Goal: Information Seeking & Learning: Learn about a topic

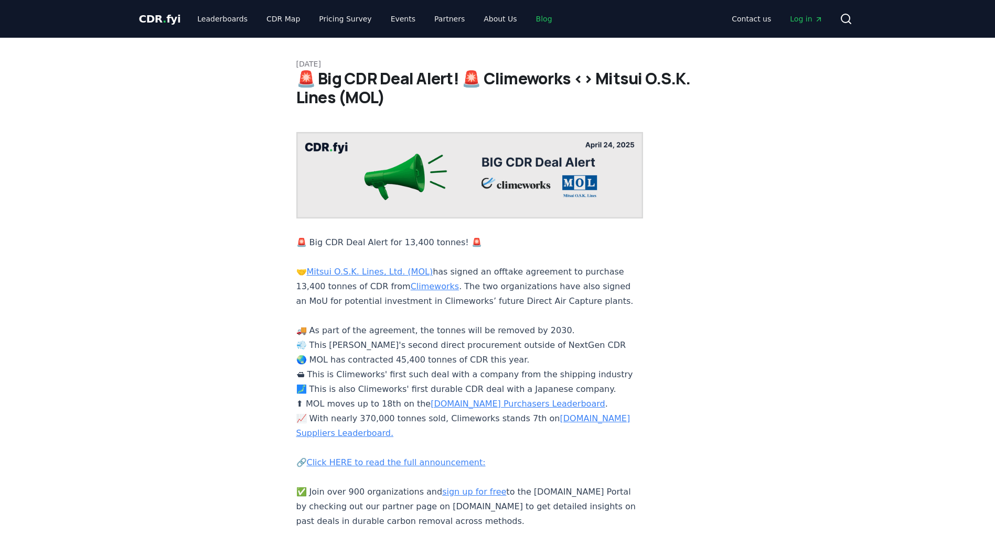
click at [362, 16] on link "Blog" at bounding box center [543, 18] width 33 height 19
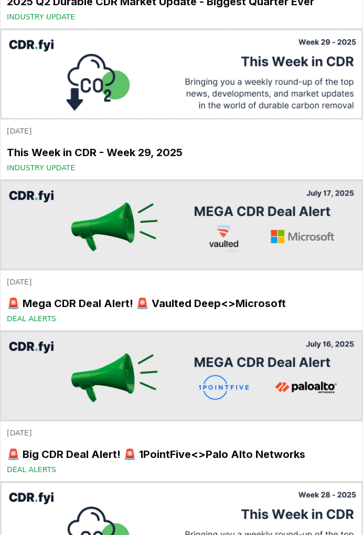
scroll to position [3187, 0]
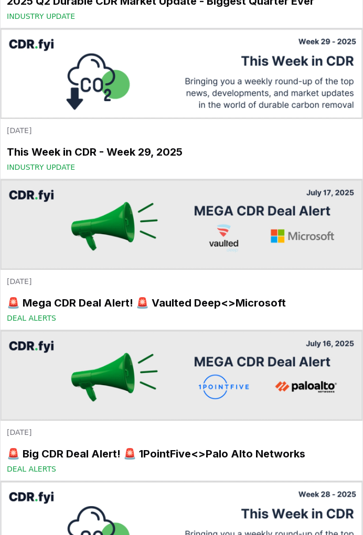
click at [172, 200] on img at bounding box center [182, 224] width 362 height 91
click at [42, 221] on img at bounding box center [182, 224] width 362 height 91
click at [298, 221] on img at bounding box center [182, 224] width 362 height 91
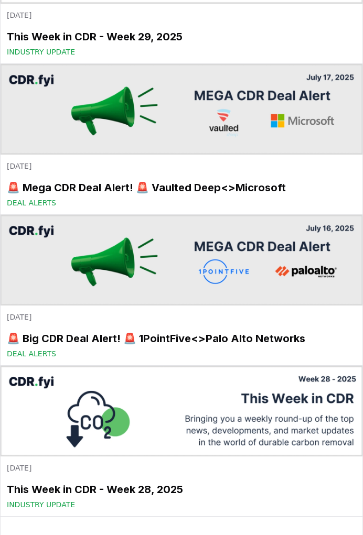
scroll to position [3303, 0]
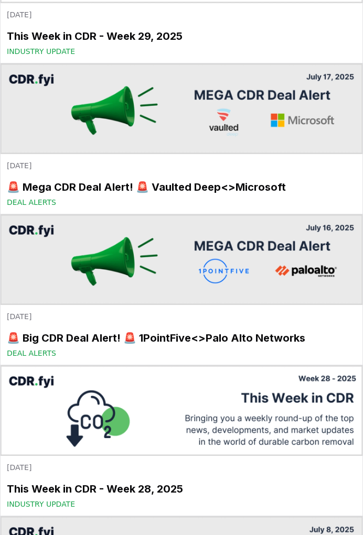
click at [263, 117] on img at bounding box center [182, 108] width 362 height 91
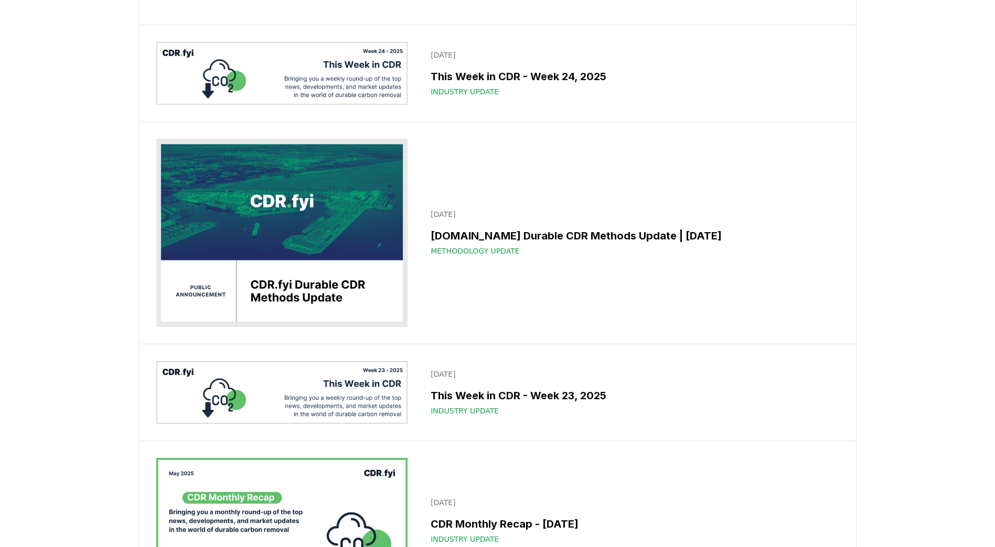
scroll to position [2752, 0]
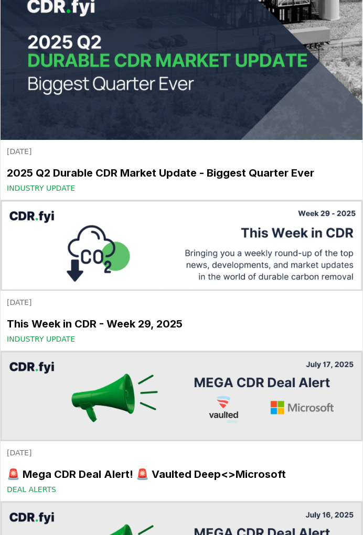
scroll to position [3162, 0]
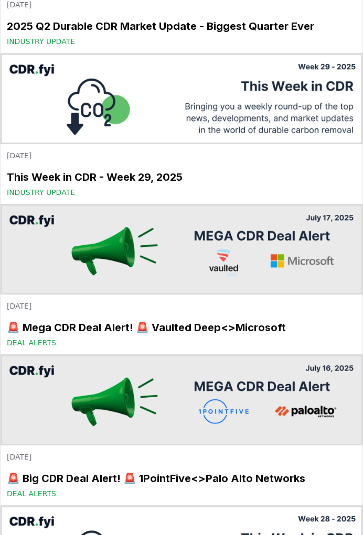
click at [217, 241] on img at bounding box center [182, 249] width 362 height 91
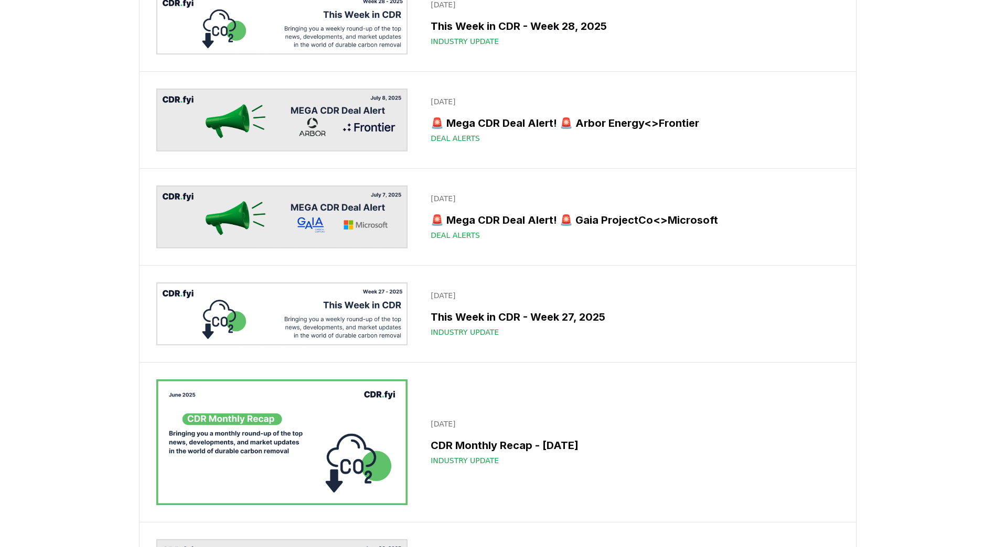
scroll to position [2026, 0]
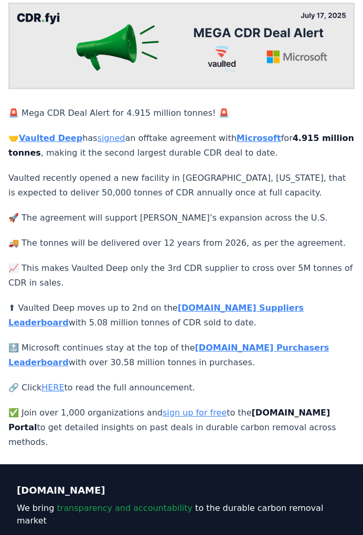
scroll to position [109, 0]
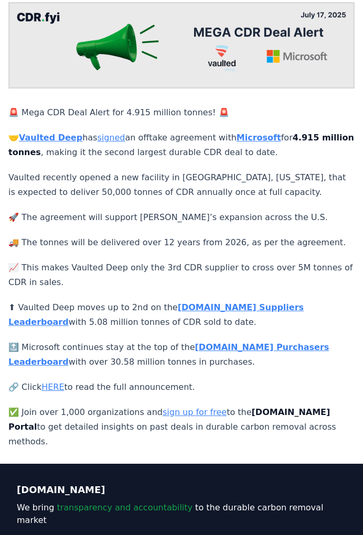
click at [54, 382] on link "HERE" at bounding box center [52, 387] width 23 height 10
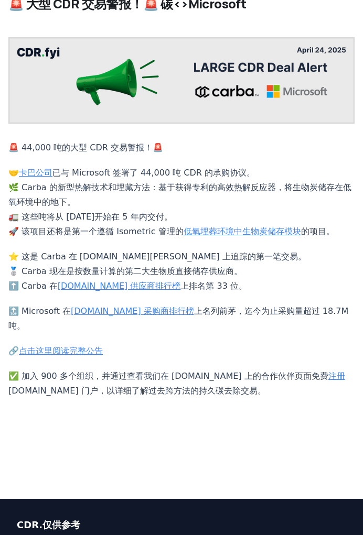
scroll to position [98, 0]
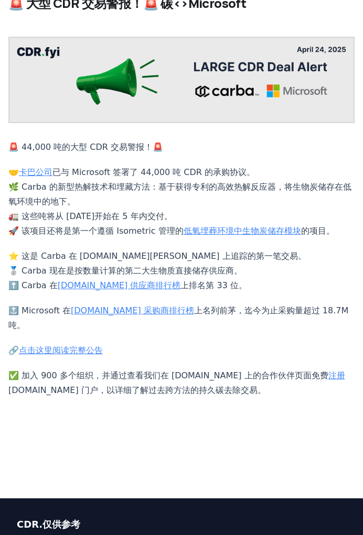
click at [51, 354] on link "点击这里阅读完整公告" at bounding box center [61, 351] width 84 height 10
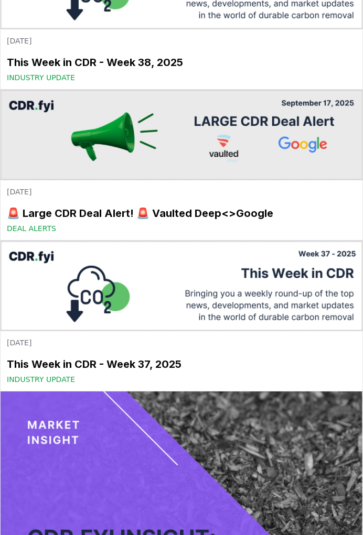
scroll to position [474, 0]
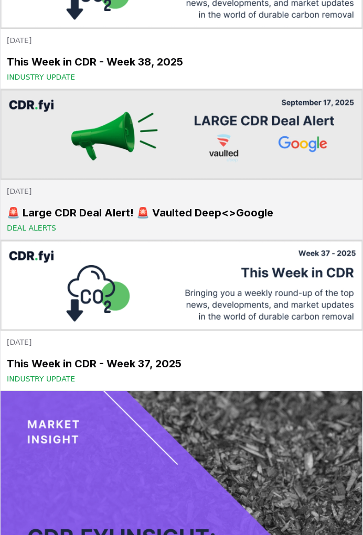
click at [229, 210] on h3 "🚨 Large CDR Deal Alert! 🚨 Vaulted Deep<>Google" at bounding box center [181, 213] width 349 height 16
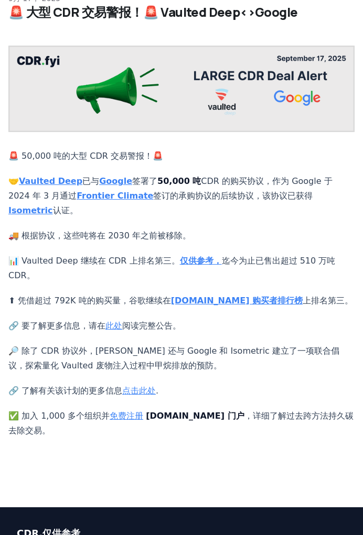
scroll to position [66, 0]
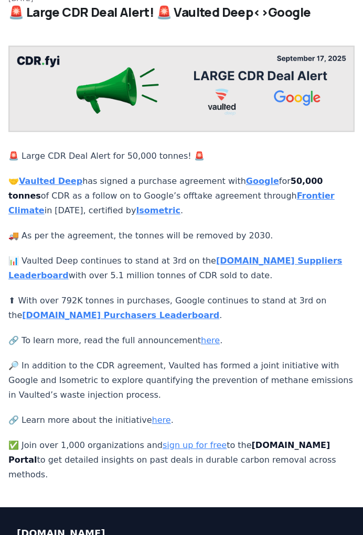
click at [201, 336] on link "here" at bounding box center [210, 341] width 19 height 10
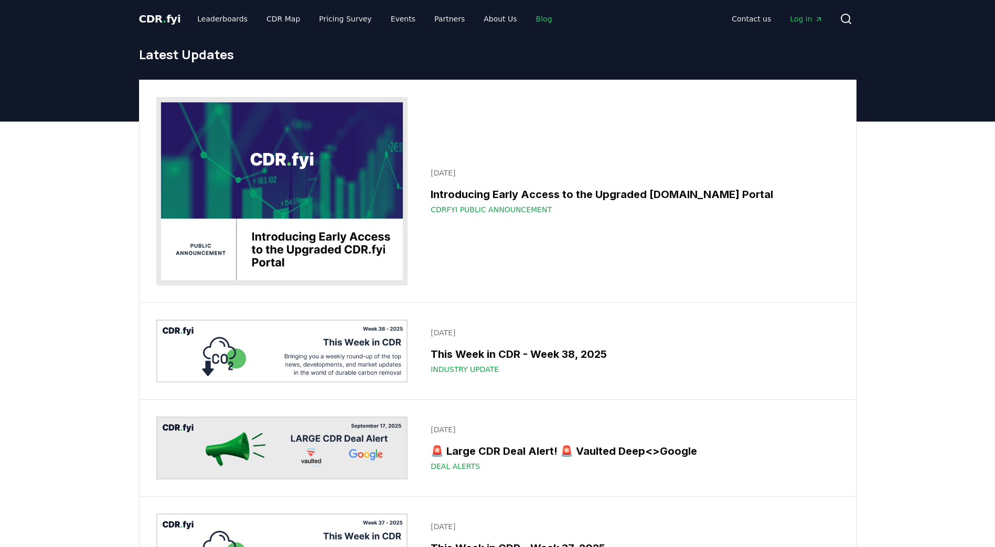
click at [362, 20] on link "Blog" at bounding box center [543, 18] width 33 height 19
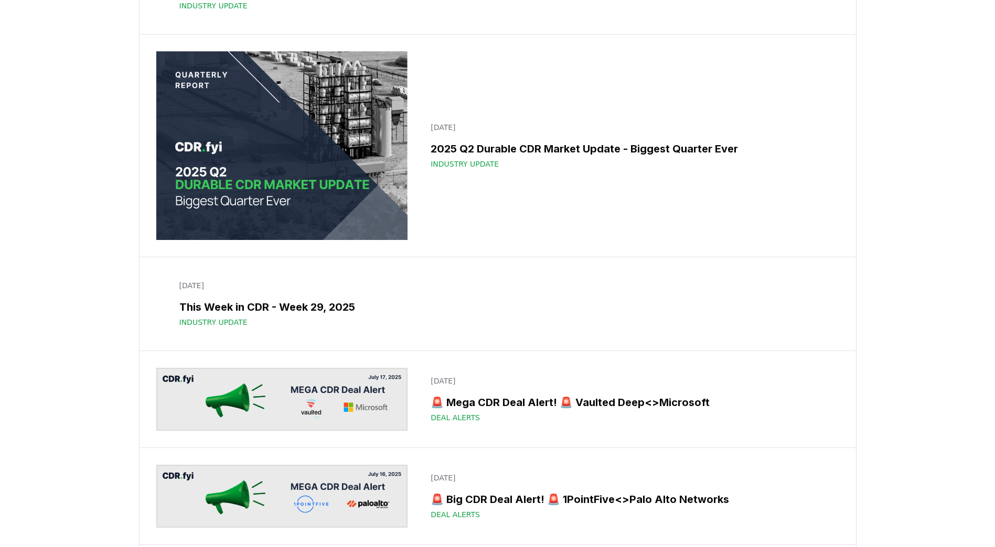
scroll to position [1721, 0]
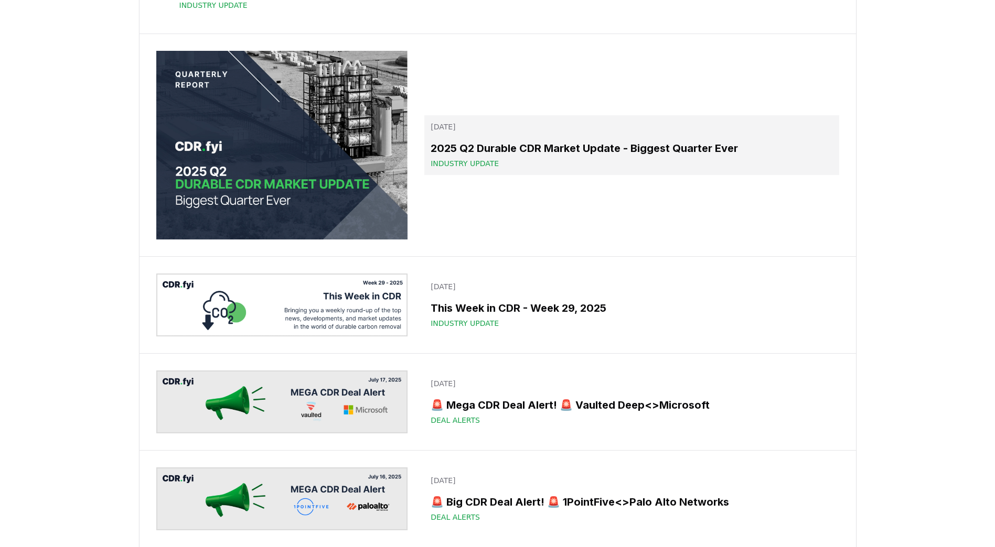
click at [362, 169] on div "Industry Update" at bounding box center [631, 163] width 402 height 10
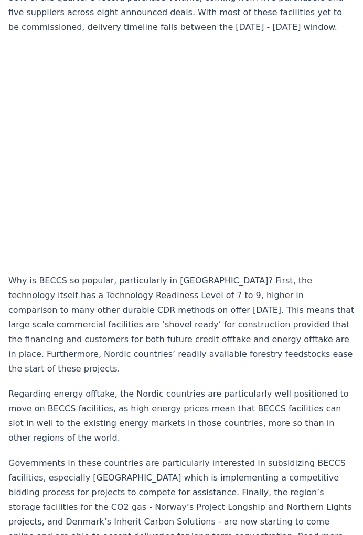
scroll to position [1159, 0]
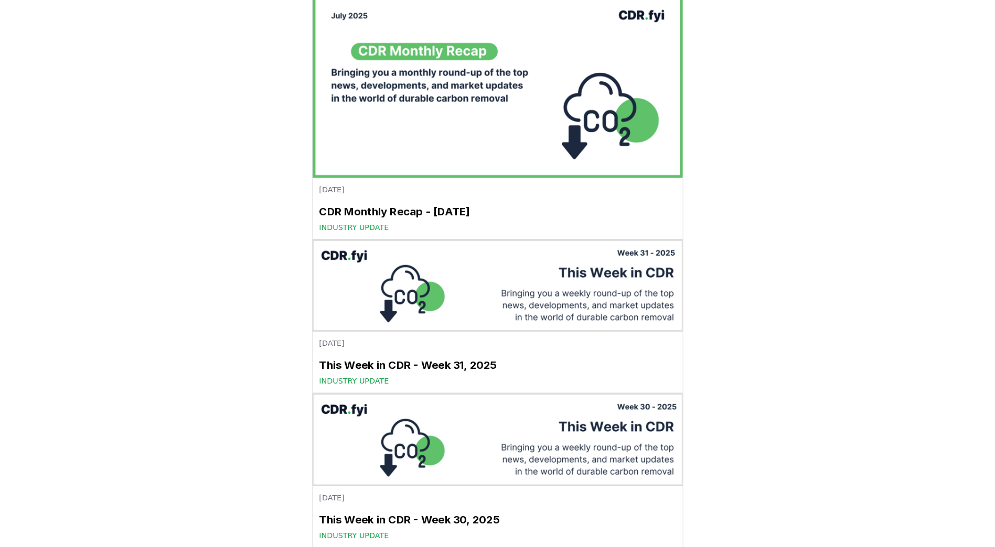
scroll to position [2349, 0]
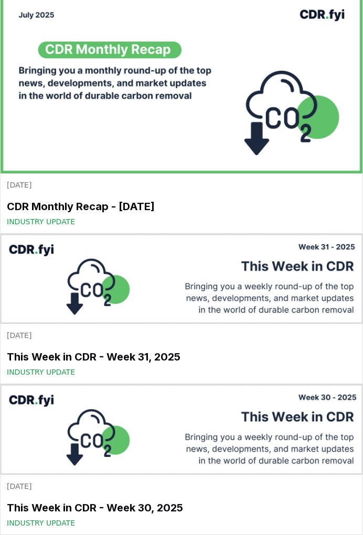
click at [167, 121] on img at bounding box center [182, 83] width 362 height 181
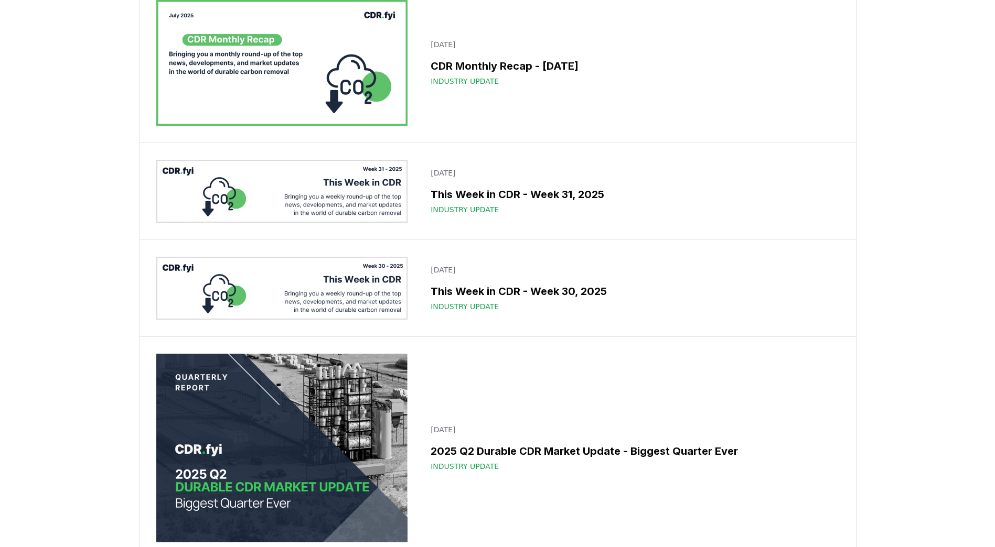
scroll to position [1490, 0]
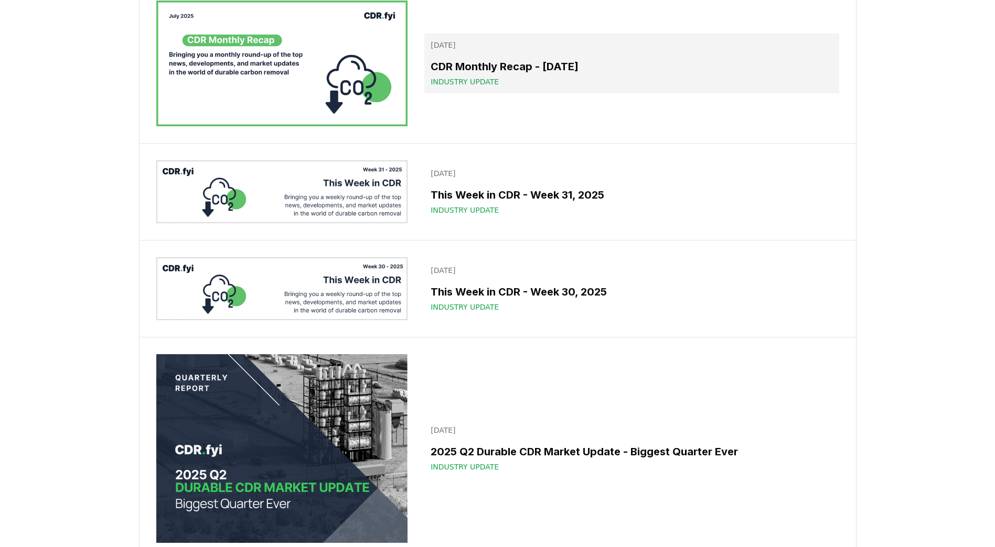
click at [362, 87] on div "CDR Monthly Recap - July 2025 Industry Update" at bounding box center [631, 73] width 402 height 28
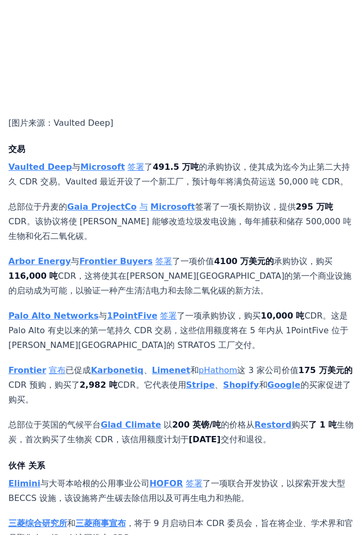
scroll to position [686, 0]
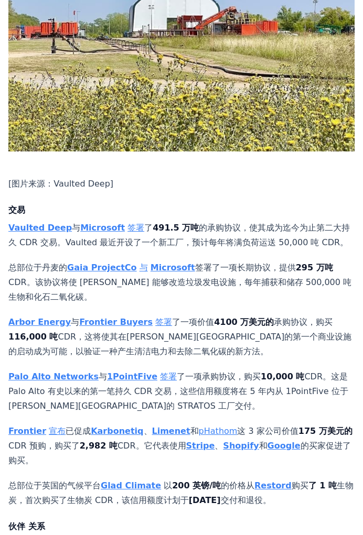
click at [35, 223] on strong "Vaulted Deep" at bounding box center [39, 228] width 63 height 10
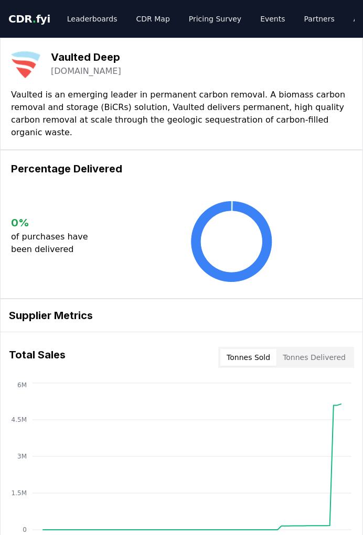
click at [78, 75] on link "[DOMAIN_NAME]" at bounding box center [86, 71] width 70 height 13
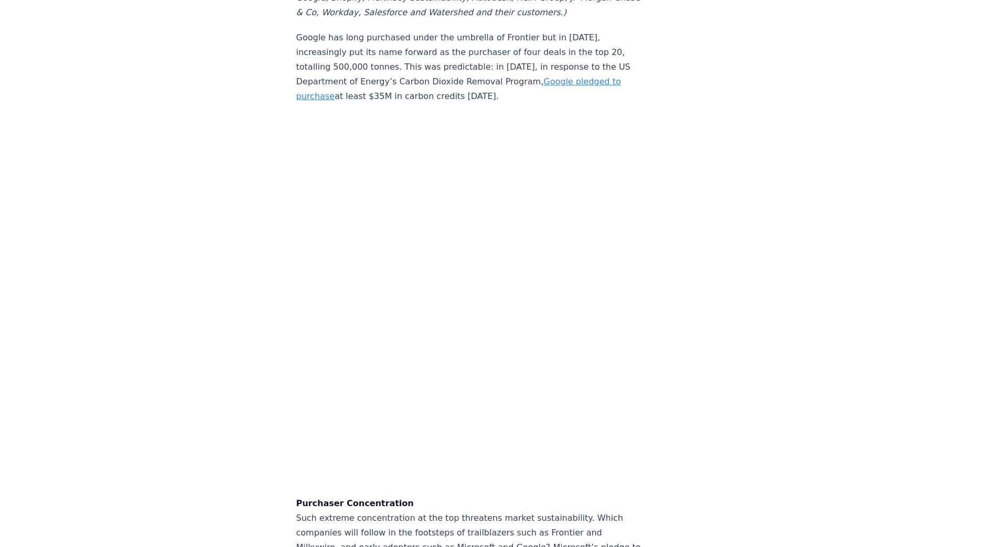
scroll to position [2863, 0]
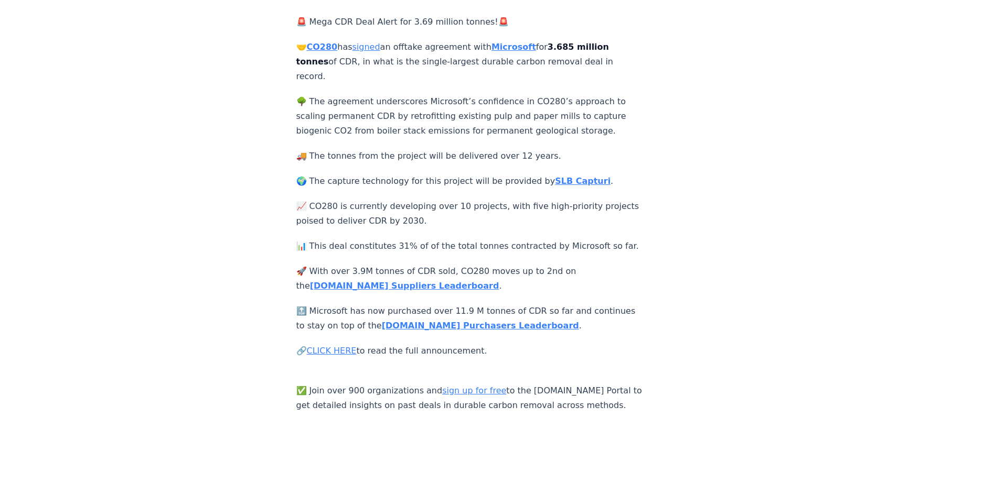
scroll to position [202, 0]
click at [334, 355] on link "CLICK HERE" at bounding box center [332, 351] width 50 height 10
